Goal: Task Accomplishment & Management: Manage account settings

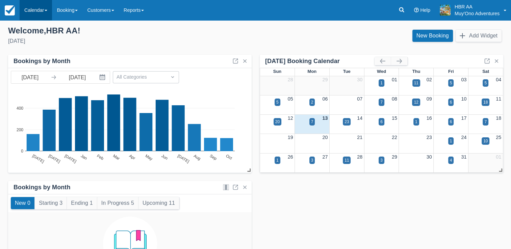
click at [33, 15] on link "Calendar" at bounding box center [36, 10] width 32 height 20
click at [38, 28] on link "Booking" at bounding box center [46, 29] width 53 height 14
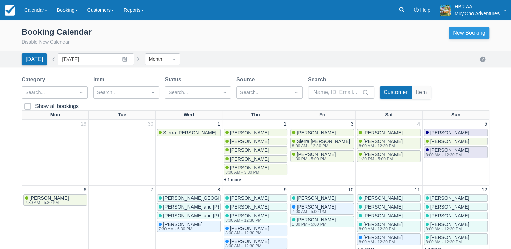
click at [461, 34] on link "New Booking" at bounding box center [469, 33] width 41 height 12
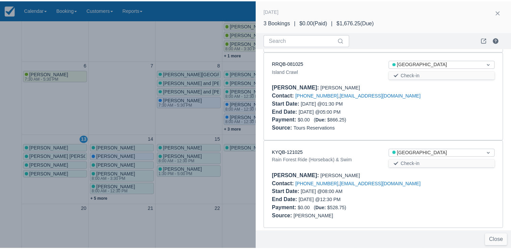
scroll to position [94, 0]
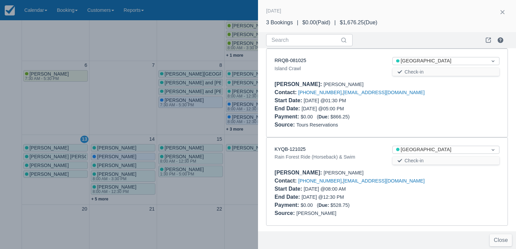
click at [165, 25] on div at bounding box center [258, 124] width 516 height 249
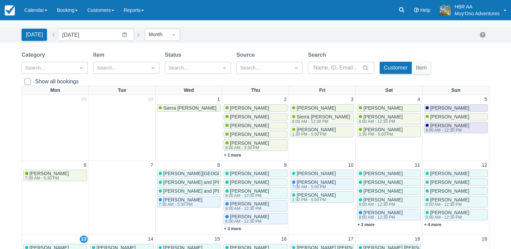
scroll to position [5, 0]
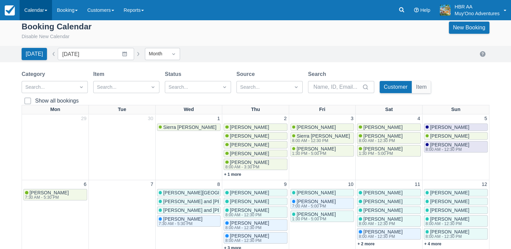
click at [44, 7] on link "Calendar" at bounding box center [36, 10] width 32 height 20
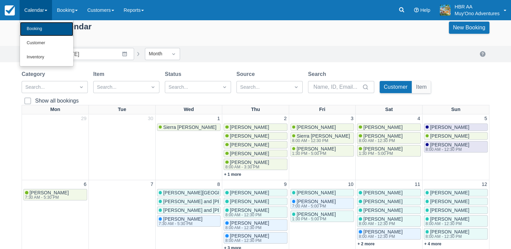
click at [40, 28] on link "Booking" at bounding box center [46, 29] width 53 height 14
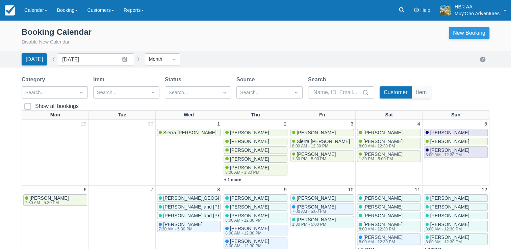
click at [481, 34] on link "New Booking" at bounding box center [469, 33] width 41 height 12
click at [36, 13] on link "Calendar" at bounding box center [36, 10] width 32 height 20
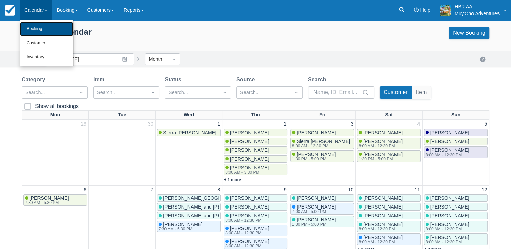
click at [39, 32] on link "Booking" at bounding box center [46, 29] width 53 height 14
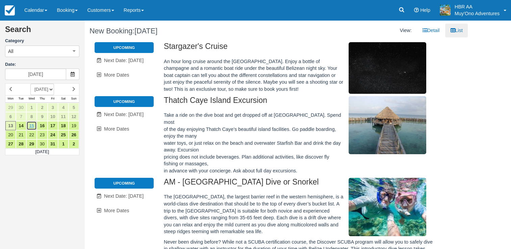
click at [30, 125] on link "15" at bounding box center [31, 125] width 10 height 9
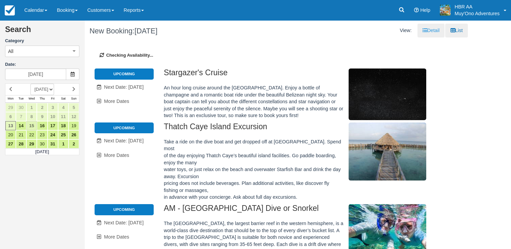
type input "10/15/25"
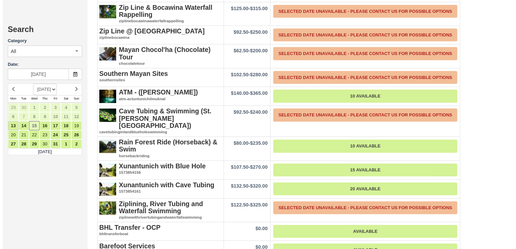
scroll to position [1483, 0]
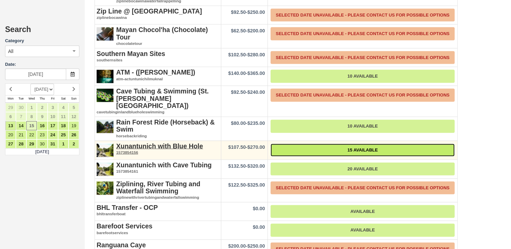
click at [318, 144] on link "15 Available" at bounding box center [362, 150] width 184 height 13
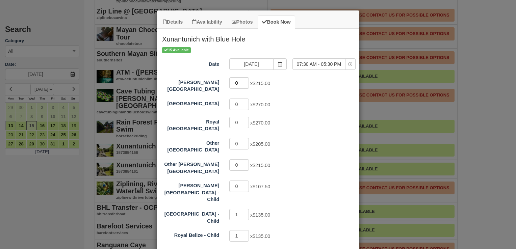
click at [240, 80] on input "0" at bounding box center [239, 82] width 20 height 11
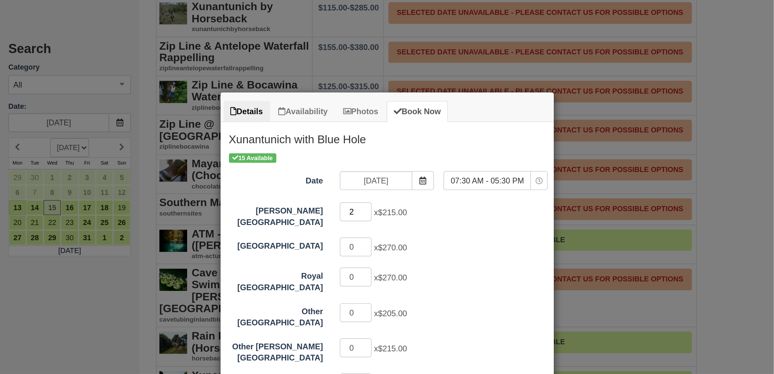
scroll to position [1324, 0]
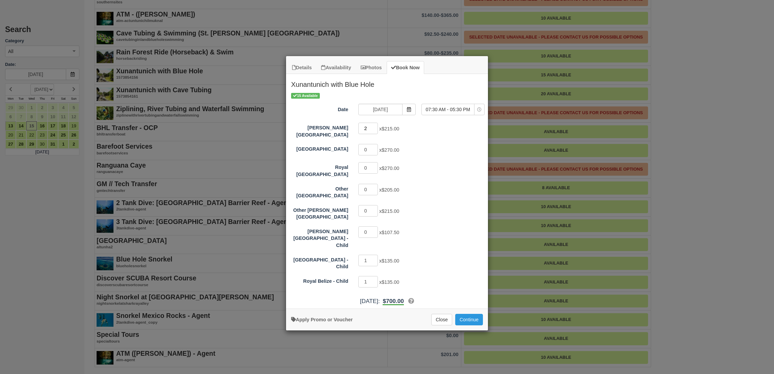
type input "2"
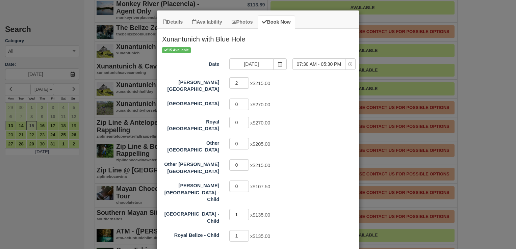
click at [238, 209] on input "1" at bounding box center [239, 214] width 20 height 11
type input "0"
click at [239, 230] on input "1" at bounding box center [239, 235] width 20 height 11
type input "0"
click at [335, 209] on div "0 x $135.00" at bounding box center [283, 215] width 118 height 13
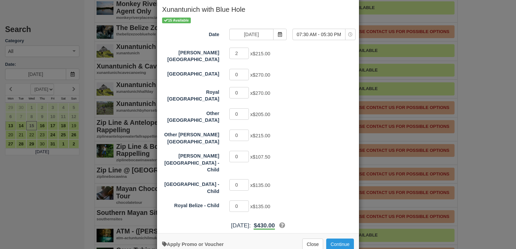
scroll to position [32, 0]
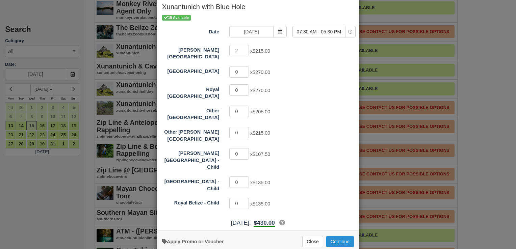
click at [334, 236] on button "Continue" at bounding box center [340, 241] width 28 height 11
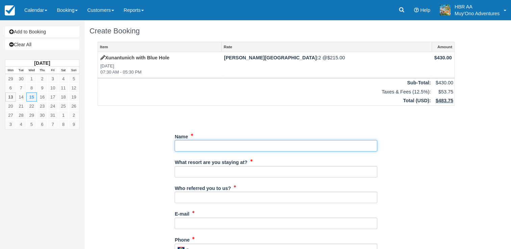
click at [265, 150] on input "Name" at bounding box center [276, 145] width 203 height 11
click at [197, 144] on input "Name" at bounding box center [276, 145] width 203 height 11
click at [182, 144] on input "Name" at bounding box center [276, 145] width 203 height 11
paste input "[PERSON_NAME]"
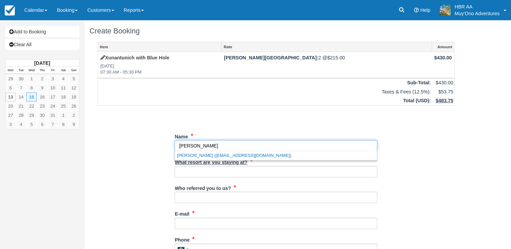
type input "[PERSON_NAME]"
click at [203, 161] on label "What resort are you staying at?" at bounding box center [211, 161] width 73 height 9
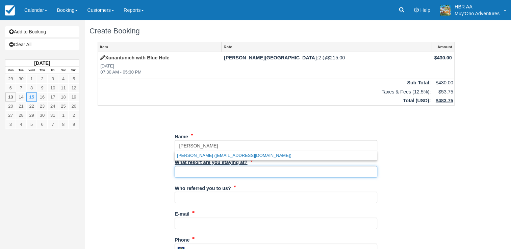
click at [203, 166] on input "What resort are you staying at?" at bounding box center [276, 171] width 203 height 11
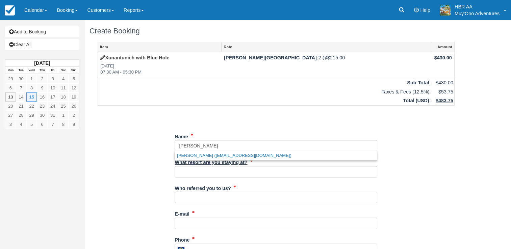
click at [203, 161] on label "What resort are you staying at?" at bounding box center [211, 161] width 73 height 9
click at [203, 166] on input "What resort are you staying at?" at bounding box center [276, 171] width 203 height 11
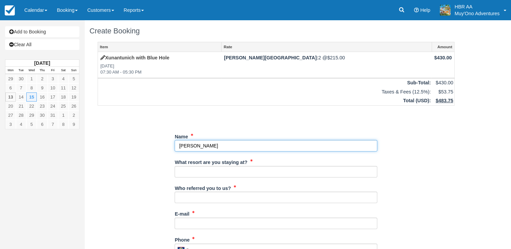
drag, startPoint x: 203, startPoint y: 161, endPoint x: 195, endPoint y: 145, distance: 18.9
click at [195, 145] on input "Name" at bounding box center [276, 145] width 203 height 11
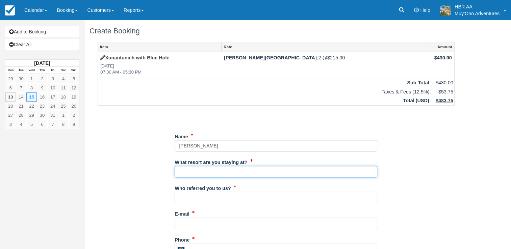
click at [184, 174] on input "What resort are you staying at?" at bounding box center [276, 171] width 203 height 11
type input "[PERSON_NAME][GEOGRAPHIC_DATA]"
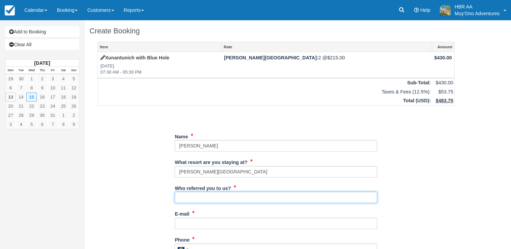
type input "J.F."
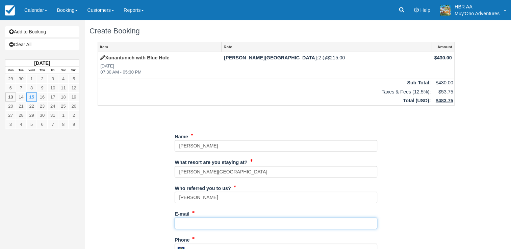
type input "[EMAIL_ADDRESS][DOMAIN_NAME]"
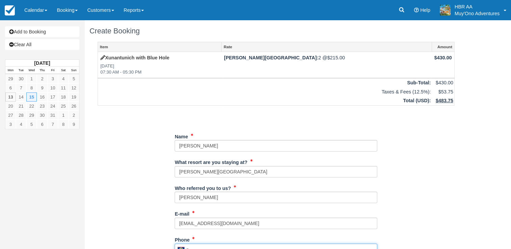
type input "671-0481"
type input "[PERSON_NAME]"
type input "[GEOGRAPHIC_DATA]"
type input "2 adults"
type input "N/A"
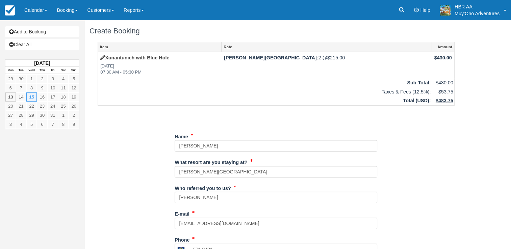
type input "BB25091818748843"
click at [469, 160] on div "Add to Booking Clear All October 2025 Mon Tue Wed Thu Fri Sat Sun 29 30 1 2 3 4…" at bounding box center [255, 134] width 511 height 229
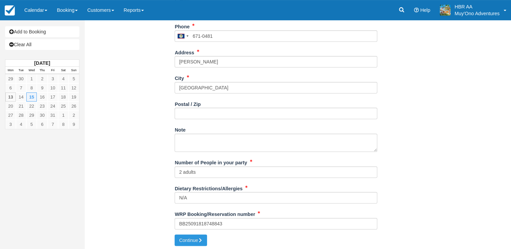
scroll to position [214, 0]
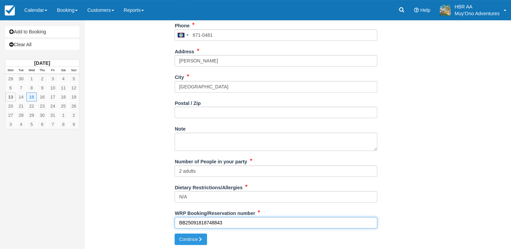
drag, startPoint x: 242, startPoint y: 224, endPoint x: 149, endPoint y: 226, distance: 92.5
click at [149, 226] on div "Item Rate Amount Xunantunich with Blue Hole Wed Oct 15, 2025 07:30 AM - 05:30 P…" at bounding box center [275, 30] width 373 height 406
click at [184, 221] on input "WRP Booking/Reservation number" at bounding box center [276, 222] width 203 height 11
paste input "BB25072918229219"
type input "BB25072918229219"
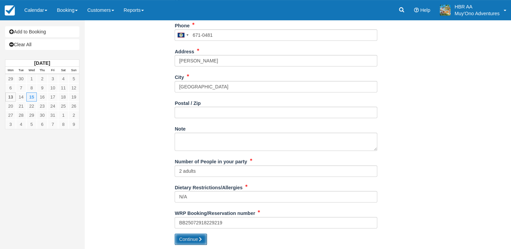
click at [185, 238] on button "Continue" at bounding box center [191, 239] width 32 height 11
type input "+5016710481"
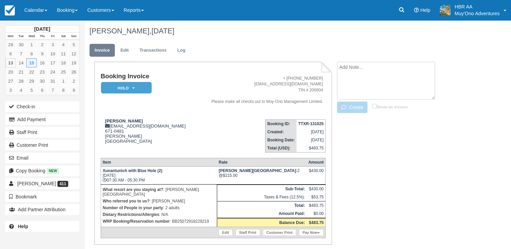
click at [353, 66] on textarea at bounding box center [386, 81] width 98 height 38
click at [364, 69] on textarea at bounding box center [386, 81] width 98 height 38
type textarea "[DATE] 7:30am"
click at [357, 110] on button "Create" at bounding box center [352, 107] width 30 height 11
click at [124, 84] on em "HOLD" at bounding box center [126, 88] width 51 height 12
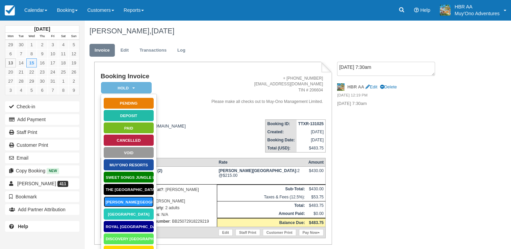
click at [125, 199] on link "[PERSON_NAME][GEOGRAPHIC_DATA]" at bounding box center [128, 202] width 51 height 12
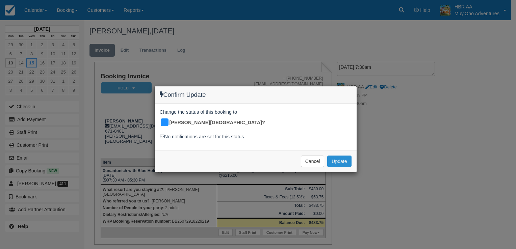
click at [348, 156] on button "Update" at bounding box center [339, 161] width 24 height 11
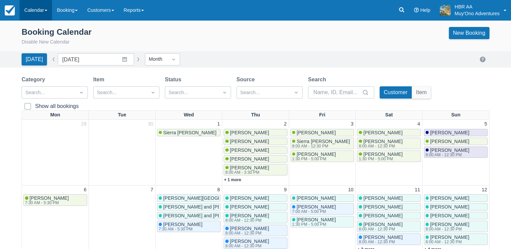
click at [36, 12] on link "Calendar" at bounding box center [36, 10] width 32 height 20
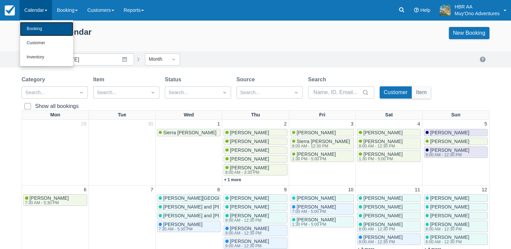
click at [46, 30] on link "Booking" at bounding box center [46, 29] width 53 height 14
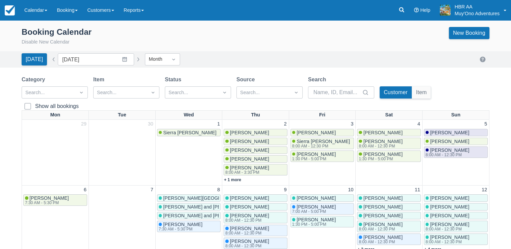
click at [470, 86] on div "Category Search... Item Search... Status Search... Source Search... Search Cust…" at bounding box center [256, 93] width 468 height 35
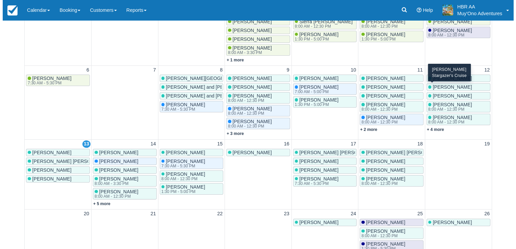
scroll to position [122, 0]
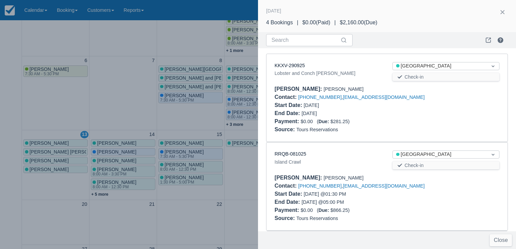
click at [468, 97] on div "Contact : +18438106897 , bcampsen@gmail.com" at bounding box center [387, 97] width 225 height 8
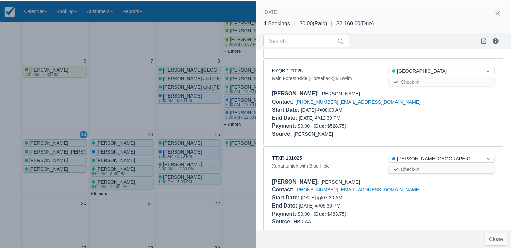
scroll to position [182, 0]
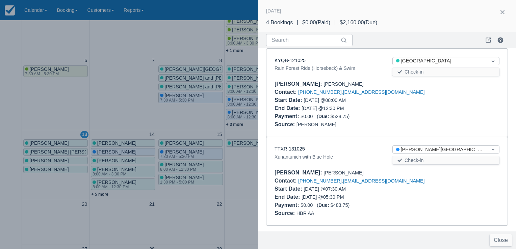
click at [152, 28] on div at bounding box center [258, 124] width 516 height 249
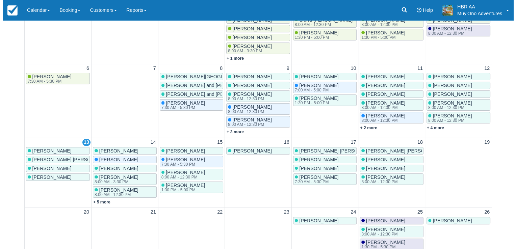
scroll to position [0, 0]
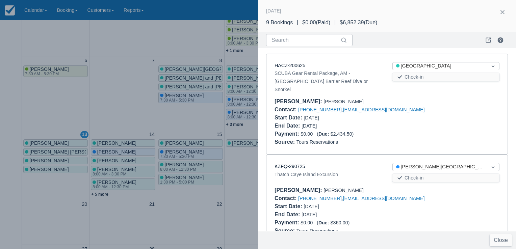
click at [436, 106] on div "Contact : +5016506199717 , kht2002@gmail.com" at bounding box center [387, 110] width 225 height 8
click at [290, 64] on link "HACZ-200625" at bounding box center [290, 65] width 31 height 5
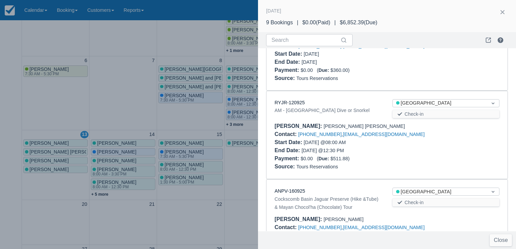
scroll to position [157, 0]
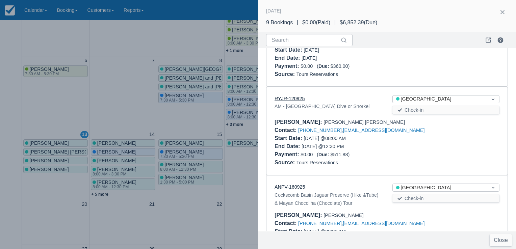
click at [292, 96] on link "RYJR-120925" at bounding box center [290, 98] width 30 height 5
click at [421, 134] on div at bounding box center [446, 142] width 118 height 16
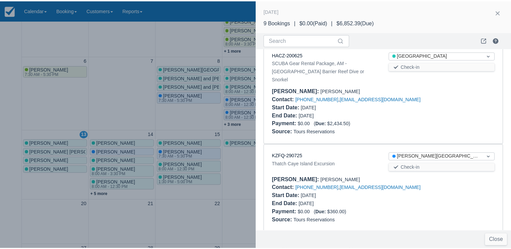
scroll to position [0, 0]
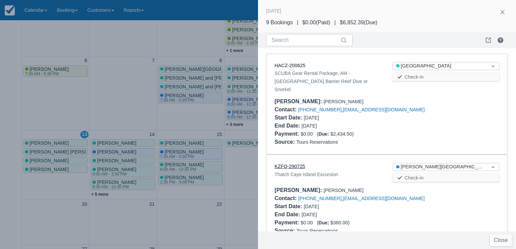
click at [301, 164] on link "KZFQ-290725" at bounding box center [290, 166] width 30 height 5
click at [172, 21] on div at bounding box center [258, 124] width 516 height 249
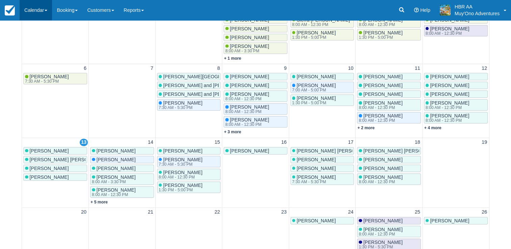
click at [35, 9] on link "Calendar" at bounding box center [36, 10] width 32 height 20
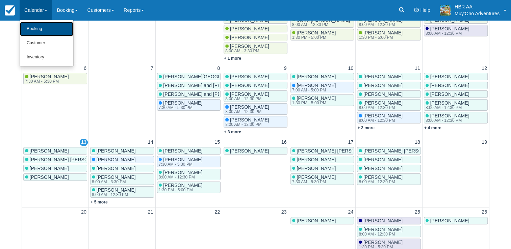
click at [44, 33] on link "Booking" at bounding box center [46, 29] width 53 height 14
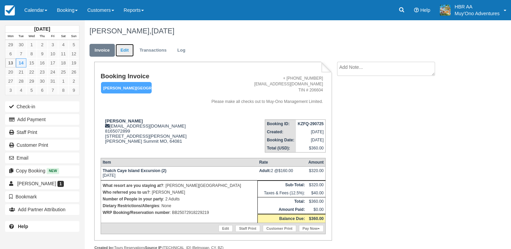
click at [125, 52] on link "Edit" at bounding box center [124, 50] width 18 height 13
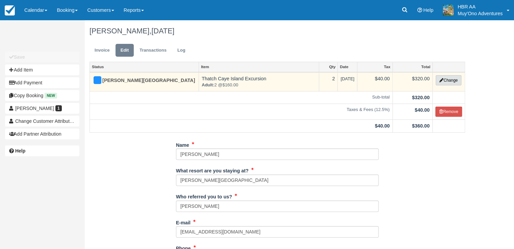
click at [442, 81] on button "Change" at bounding box center [449, 80] width 26 height 10
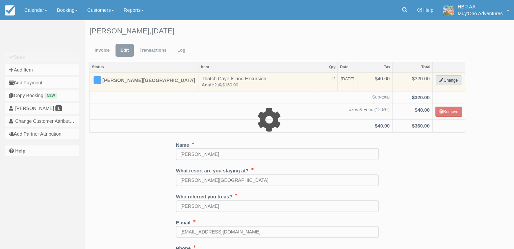
select select "64"
type input "320.00"
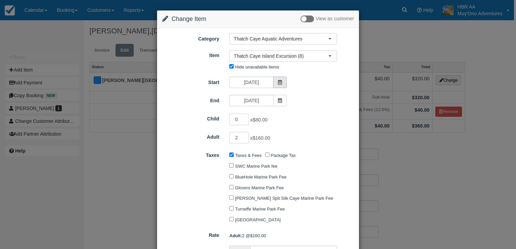
click at [281, 82] on icon at bounding box center [280, 82] width 5 height 5
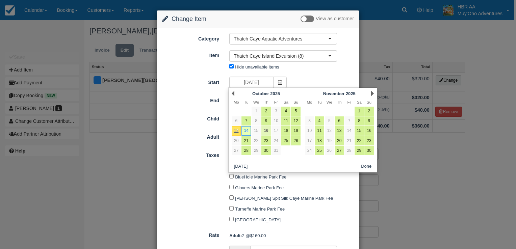
click at [267, 131] on link "16" at bounding box center [265, 130] width 9 height 9
type input "[DATE]"
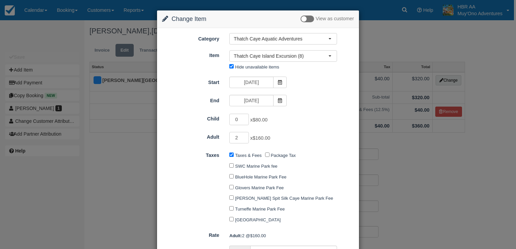
click at [334, 144] on div "2 x $160.00" at bounding box center [283, 138] width 118 height 13
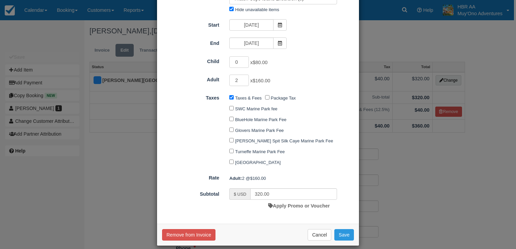
scroll to position [63, 0]
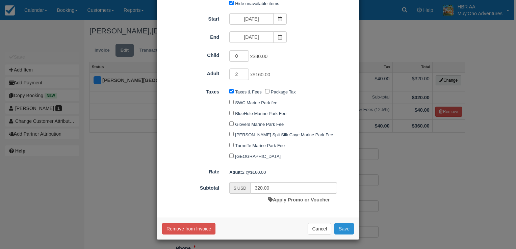
click at [342, 229] on button "Save" at bounding box center [344, 228] width 20 height 11
checkbox input "false"
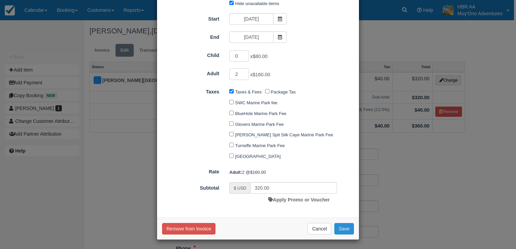
checkbox input "false"
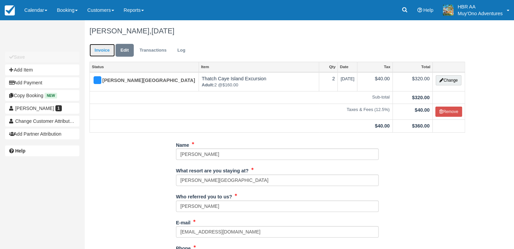
click at [96, 49] on link "Invoice" at bounding box center [101, 50] width 25 height 13
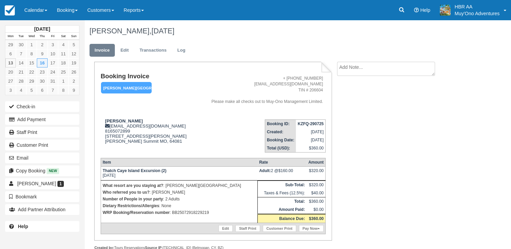
click at [361, 69] on textarea at bounding box center [386, 69] width 98 height 14
click at [361, 69] on textarea at bounding box center [386, 81] width 98 height 38
type textarea "October 16th, 2025"
click at [358, 109] on button "Create" at bounding box center [352, 107] width 30 height 11
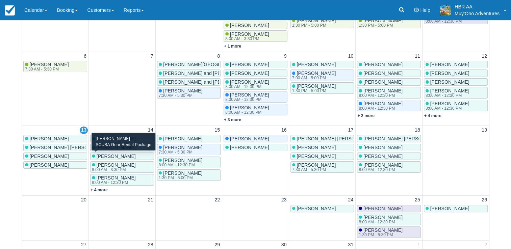
scroll to position [135, 0]
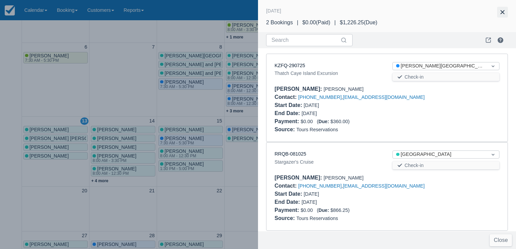
click at [504, 16] on button "button" at bounding box center [502, 12] width 11 height 11
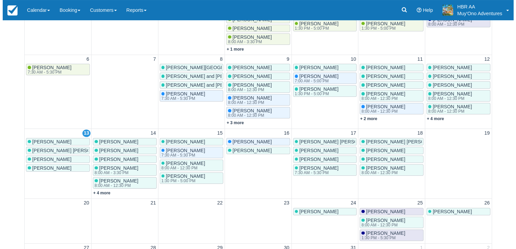
scroll to position [131, 0]
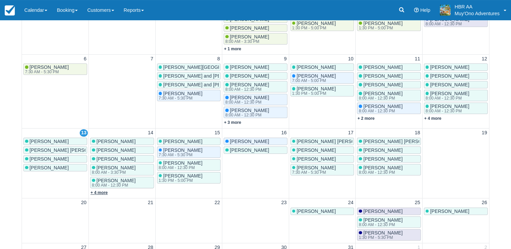
click at [105, 190] on link "+ 4 more" at bounding box center [98, 192] width 17 height 5
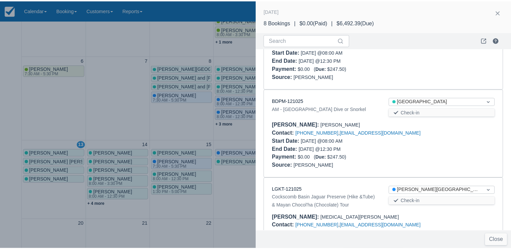
scroll to position [526, 0]
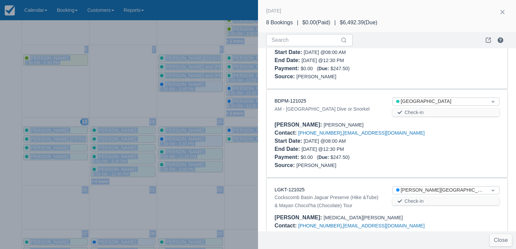
click at [126, 125] on div at bounding box center [258, 124] width 516 height 249
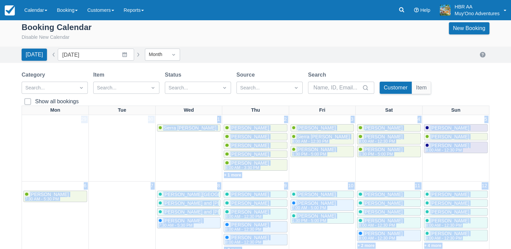
scroll to position [0, 0]
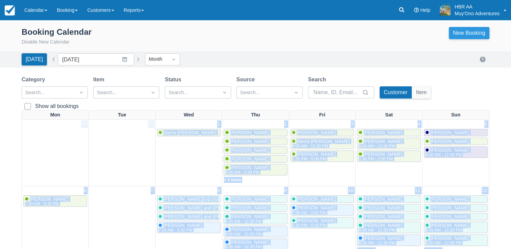
click at [452, 34] on link "New Booking" at bounding box center [469, 33] width 41 height 12
click at [41, 15] on link "Calendar" at bounding box center [36, 10] width 32 height 20
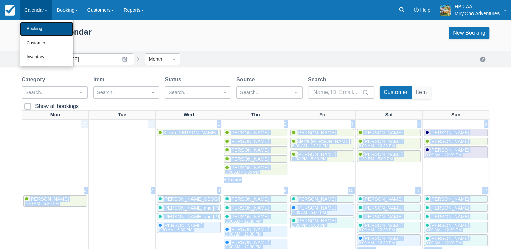
click at [41, 26] on link "Booking" at bounding box center [46, 29] width 53 height 14
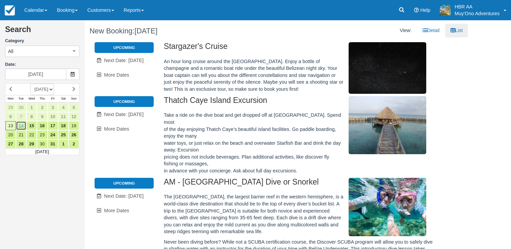
click at [22, 125] on link "14" at bounding box center [21, 125] width 10 height 9
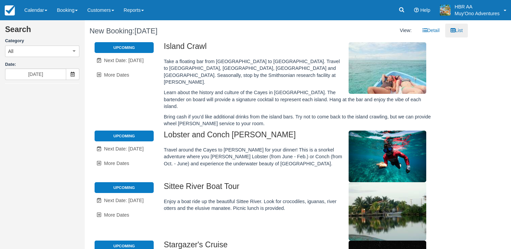
type input "10/14/25"
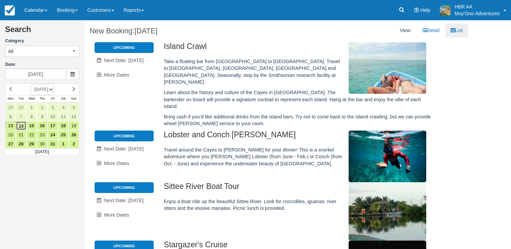
click at [21, 124] on link "14" at bounding box center [21, 125] width 10 height 9
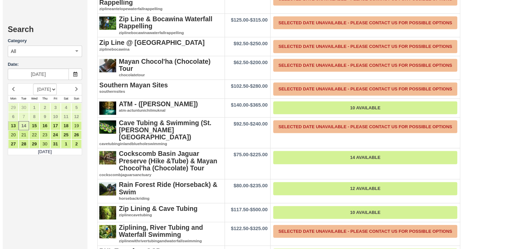
scroll to position [1451, 0]
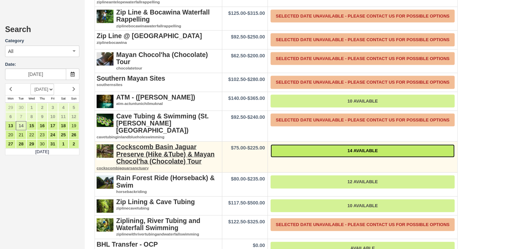
click at [352, 145] on link "14 Available" at bounding box center [362, 151] width 184 height 13
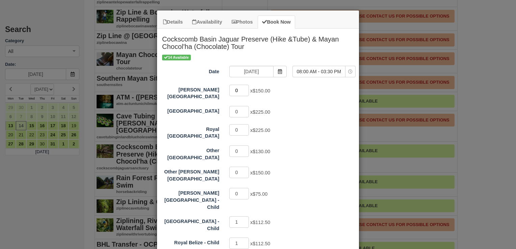
click at [237, 90] on input "0" at bounding box center [239, 90] width 20 height 11
type input "2"
click at [235, 216] on input "1" at bounding box center [239, 221] width 20 height 11
type input "0"
click at [240, 238] on input "1" at bounding box center [239, 243] width 20 height 11
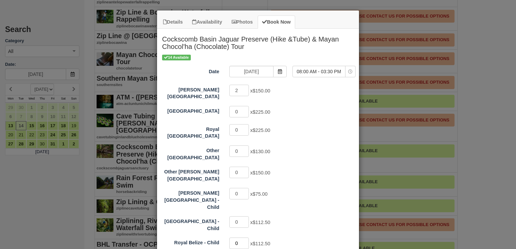
type input "0"
click at [296, 187] on div "Hopkins Bay Resort - Child 0 x $75.00" at bounding box center [258, 198] width 202 height 23
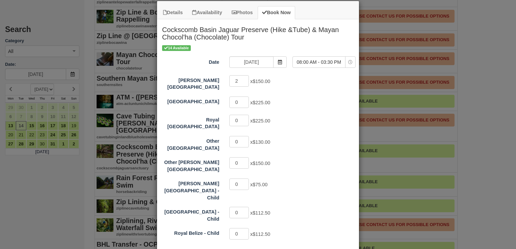
scroll to position [0, 0]
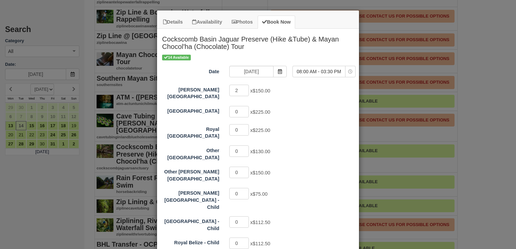
click at [334, 130] on div "0 x $225.00" at bounding box center [283, 130] width 118 height 13
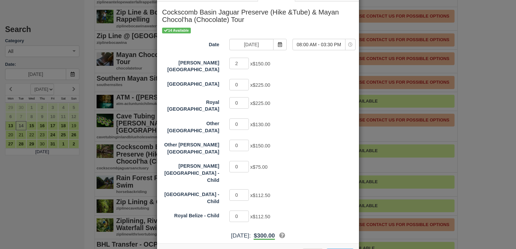
scroll to position [40, 0]
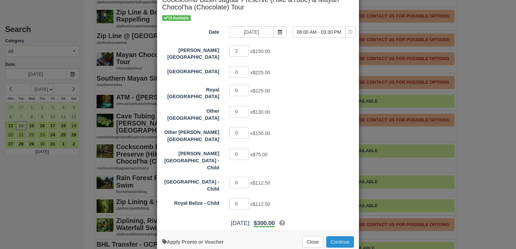
click at [333, 236] on button "Continue" at bounding box center [340, 241] width 28 height 11
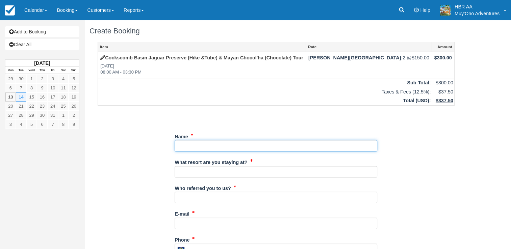
click at [189, 149] on input "Name" at bounding box center [276, 145] width 203 height 11
type input "[PERSON_NAME]"
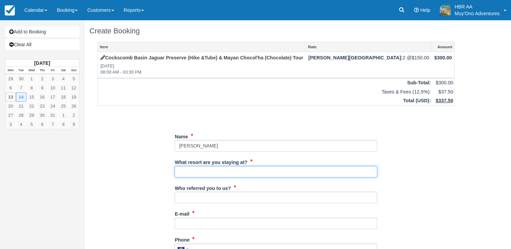
type input "[PERSON_NAME][GEOGRAPHIC_DATA]"
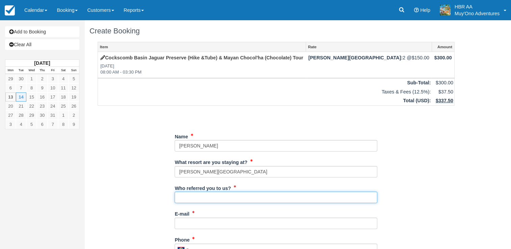
type input "[PERSON_NAME]"
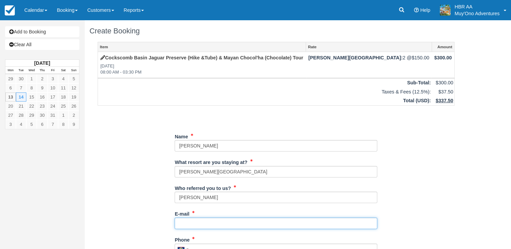
type input "[EMAIL_ADDRESS][DOMAIN_NAME]"
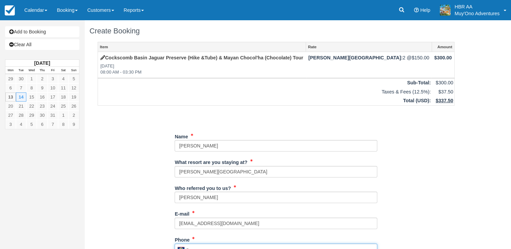
type input "671-0481"
type input "[PERSON_NAME]"
type input "[GEOGRAPHIC_DATA]"
type input "2 adults"
type input "N/A"
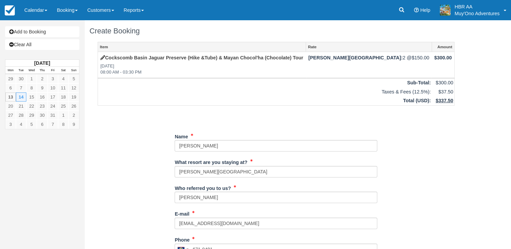
type input "BB25072918229219"
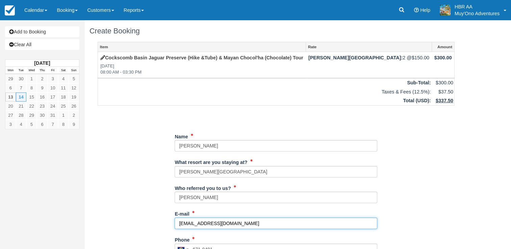
click at [283, 218] on input "[EMAIL_ADDRESS][DOMAIN_NAME]" at bounding box center [276, 223] width 203 height 11
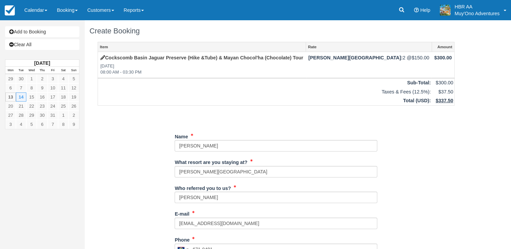
click at [430, 171] on div "Item Rate Amount Cockscomb Basin Jaguar Preserve (Hike &Tube) & Mayan Chocol'ha…" at bounding box center [275, 245] width 373 height 406
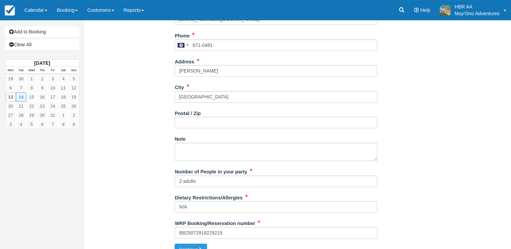
scroll to position [214, 0]
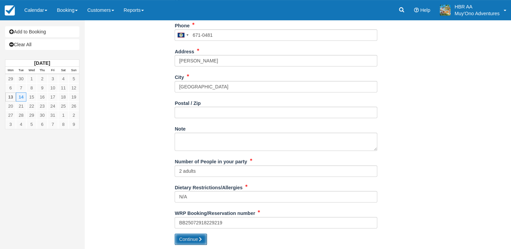
click at [197, 238] on button "Continue" at bounding box center [191, 239] width 32 height 11
type input "[PHONE_NUMBER]"
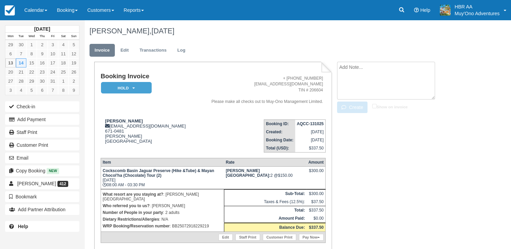
click at [392, 68] on textarea at bounding box center [386, 81] width 98 height 38
click at [354, 75] on textarea at bounding box center [386, 81] width 98 height 38
type textarea "October 14th,2025 at 8am"
click at [357, 104] on button "Create" at bounding box center [352, 107] width 30 height 11
click at [107, 88] on em "HOLD" at bounding box center [126, 88] width 51 height 12
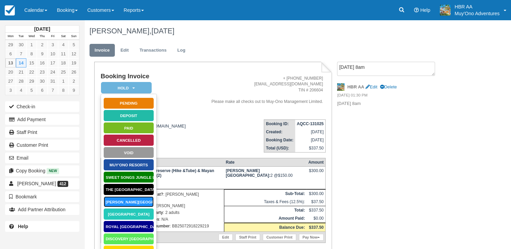
click at [130, 201] on link "[PERSON_NAME][GEOGRAPHIC_DATA]" at bounding box center [128, 202] width 51 height 12
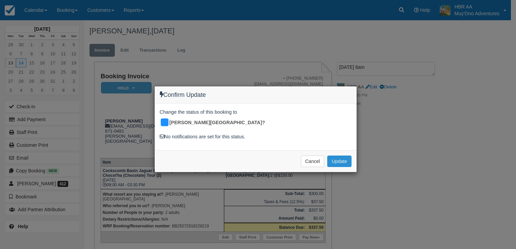
click at [346, 156] on button "Update" at bounding box center [339, 161] width 24 height 11
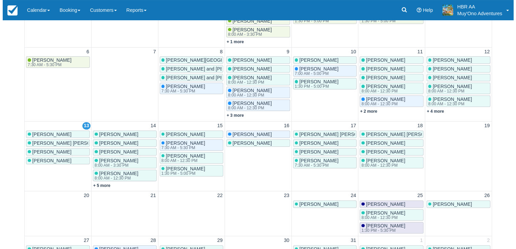
scroll to position [139, 0]
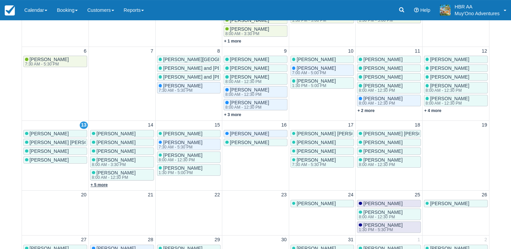
click at [98, 184] on link "+ 5 more" at bounding box center [98, 185] width 17 height 5
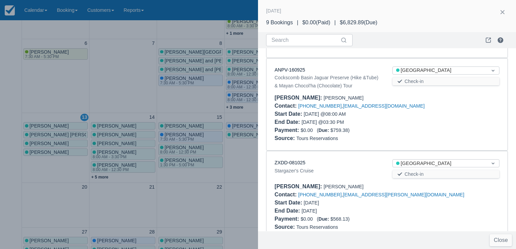
scroll to position [187, 0]
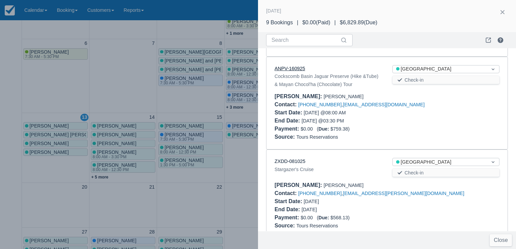
click at [300, 66] on link "ANPV-160925" at bounding box center [290, 68] width 30 height 5
click at [391, 133] on div "Source : Tours Reservations" at bounding box center [387, 137] width 225 height 8
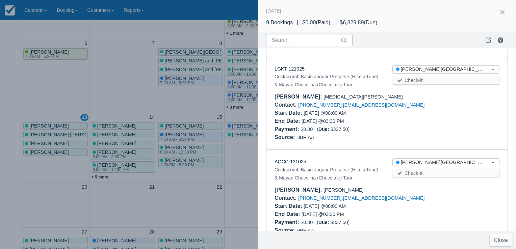
scroll to position [648, 0]
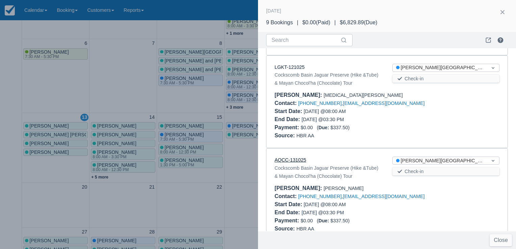
click at [284, 157] on link "AQCC-131025" at bounding box center [291, 159] width 32 height 5
click at [459, 146] on div "Sierra Whyte Stargazer's Cruise Abel Sanchez Stargazer's Cruise Scott Nelson NI…" at bounding box center [258, 98] width 516 height 435
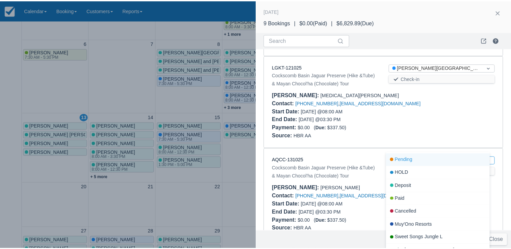
scroll to position [146, 0]
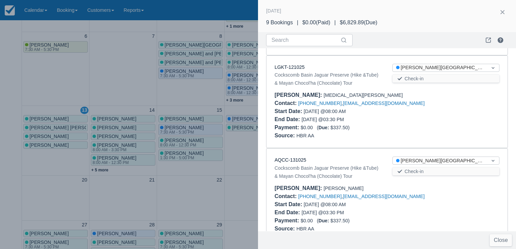
click at [481, 132] on div "Source : HBR AA" at bounding box center [387, 136] width 225 height 8
click at [126, 84] on div at bounding box center [258, 124] width 516 height 249
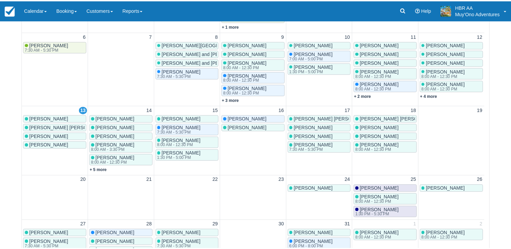
scroll to position [0, 0]
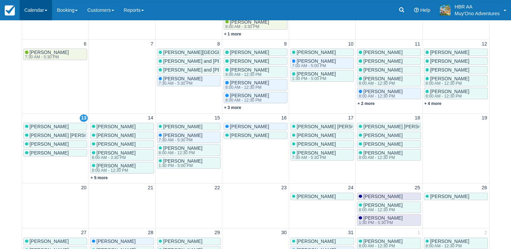
click at [35, 8] on link "Calendar" at bounding box center [36, 10] width 32 height 20
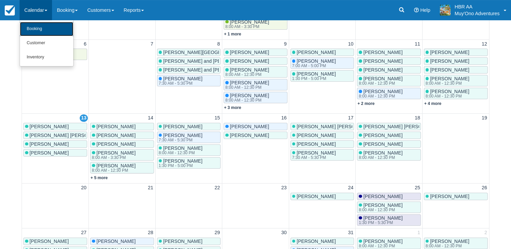
click at [44, 30] on link "Booking" at bounding box center [46, 29] width 53 height 14
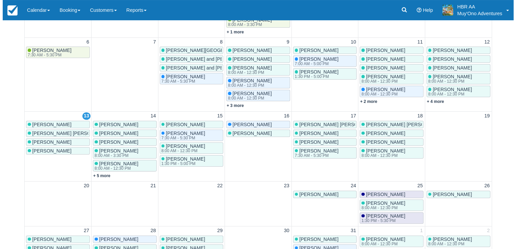
scroll to position [149, 0]
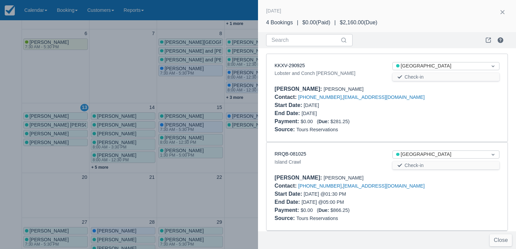
click at [397, 115] on div at bounding box center [446, 109] width 118 height 16
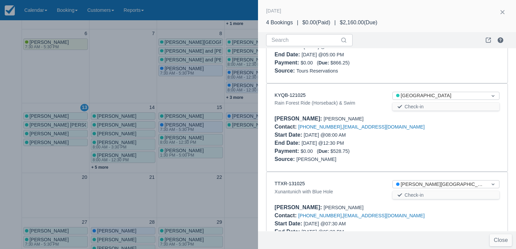
scroll to position [142, 0]
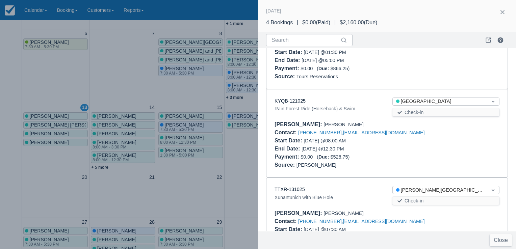
click at [287, 99] on link "KYQB-121025" at bounding box center [290, 100] width 31 height 5
click at [402, 159] on div "Payment : $0.00 ( Due: $528.75 )" at bounding box center [387, 157] width 225 height 8
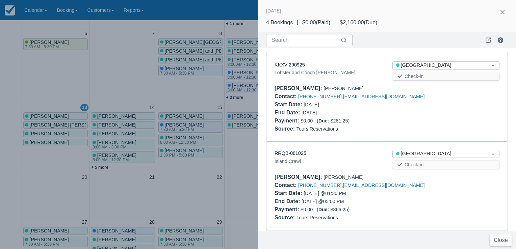
scroll to position [0, 0]
click at [102, 75] on div at bounding box center [258, 124] width 516 height 249
click at [445, 124] on div "Payment : $0.00 ( Due: $281.25 )" at bounding box center [387, 122] width 225 height 8
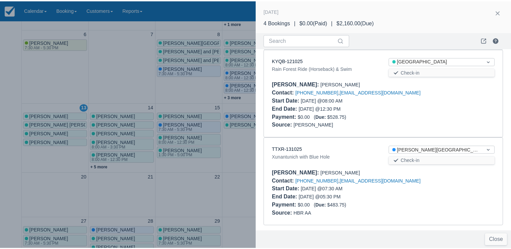
scroll to position [182, 0]
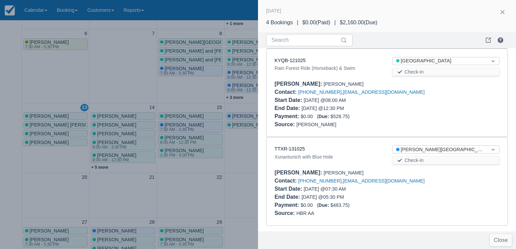
click at [114, 96] on div at bounding box center [258, 124] width 516 height 249
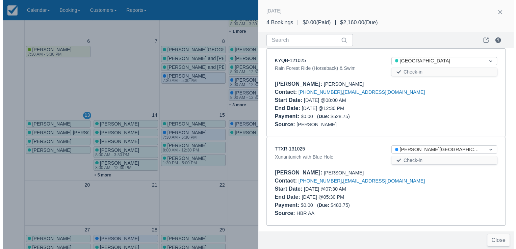
scroll to position [0, 0]
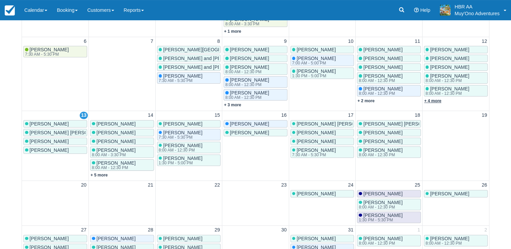
click at [433, 100] on link "+ 4 more" at bounding box center [432, 101] width 17 height 5
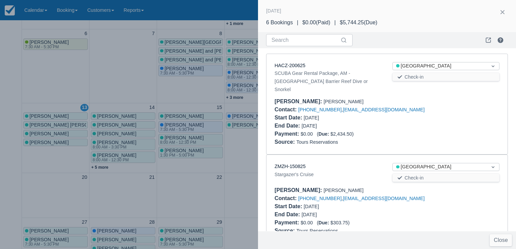
click at [462, 81] on div "Check-in" at bounding box center [445, 78] width 107 height 10
click at [477, 114] on div at bounding box center [446, 122] width 118 height 16
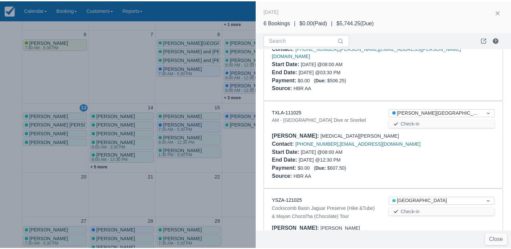
scroll to position [365, 0]
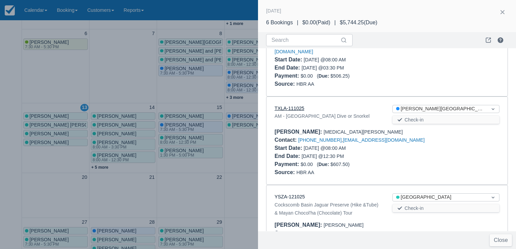
click at [292, 106] on link "TXLA-111025" at bounding box center [290, 108] width 30 height 5
click at [100, 70] on div at bounding box center [258, 124] width 516 height 249
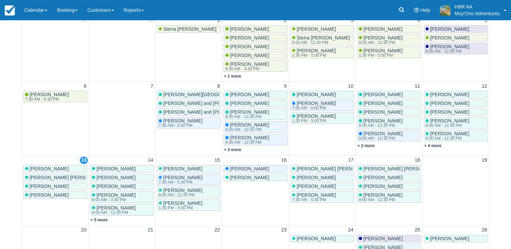
scroll to position [95, 0]
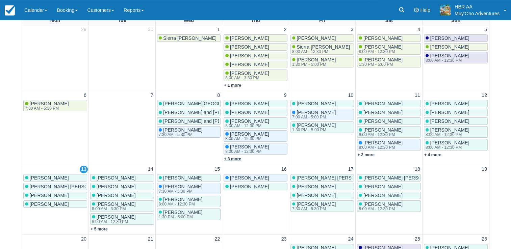
click at [232, 157] on link "+ 3 more" at bounding box center [232, 159] width 17 height 5
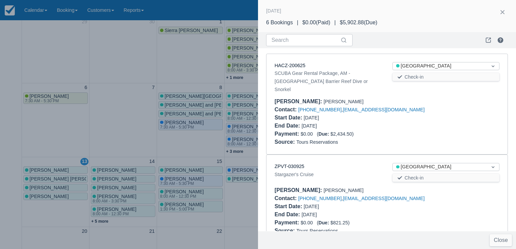
click at [142, 41] on div at bounding box center [258, 124] width 516 height 249
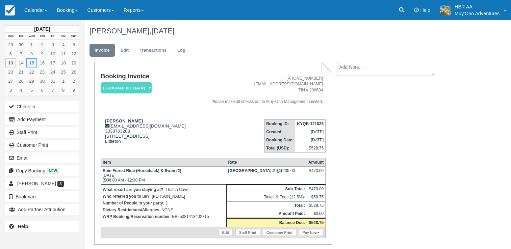
click at [411, 82] on div "Booking Invoice [GEOGRAPHIC_DATA]   Pending HOLD Deposit Paid Cancelled Void Mu…" at bounding box center [269, 165] width 371 height 207
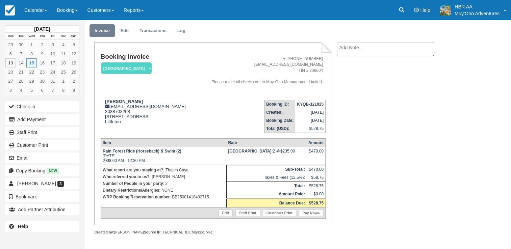
scroll to position [20, 0]
